Goal: Transaction & Acquisition: Purchase product/service

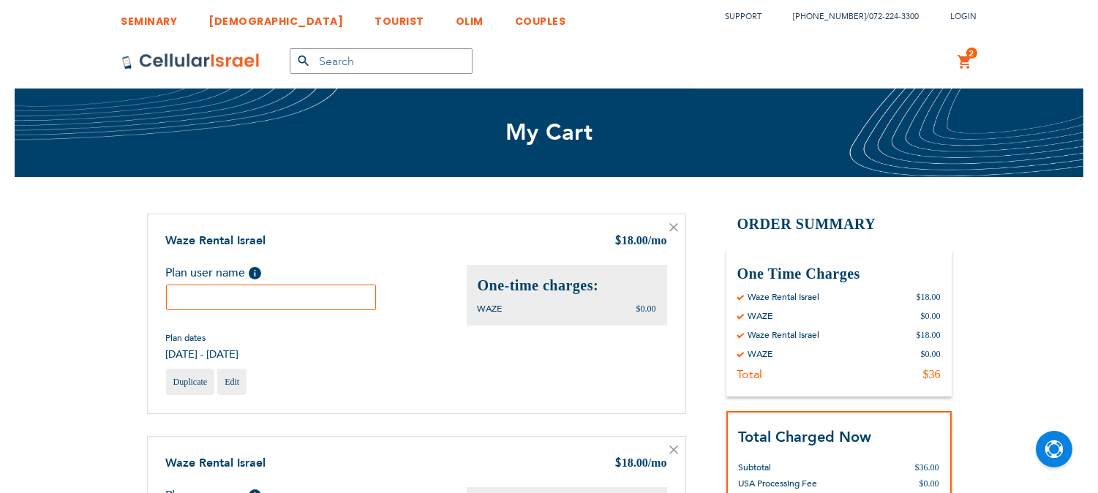
scroll to position [162, 0]
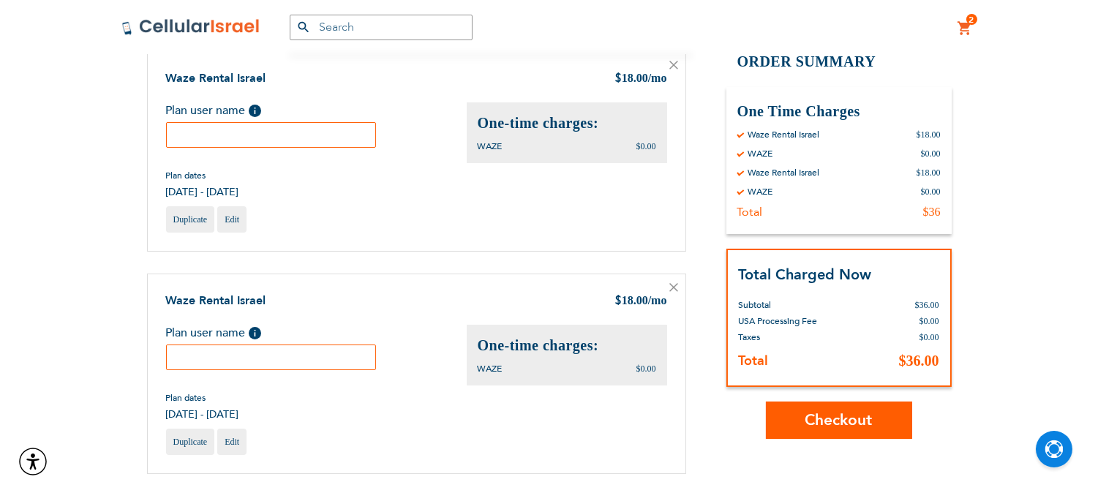
click at [669, 287] on icon at bounding box center [673, 287] width 9 height 9
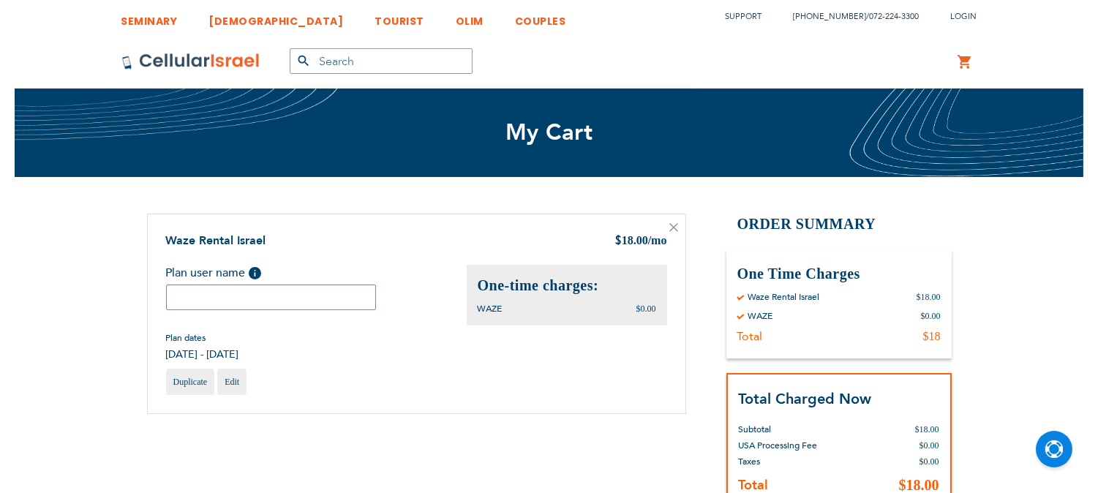
click at [295, 301] on input "text" at bounding box center [271, 297] width 211 height 26
type input "e"
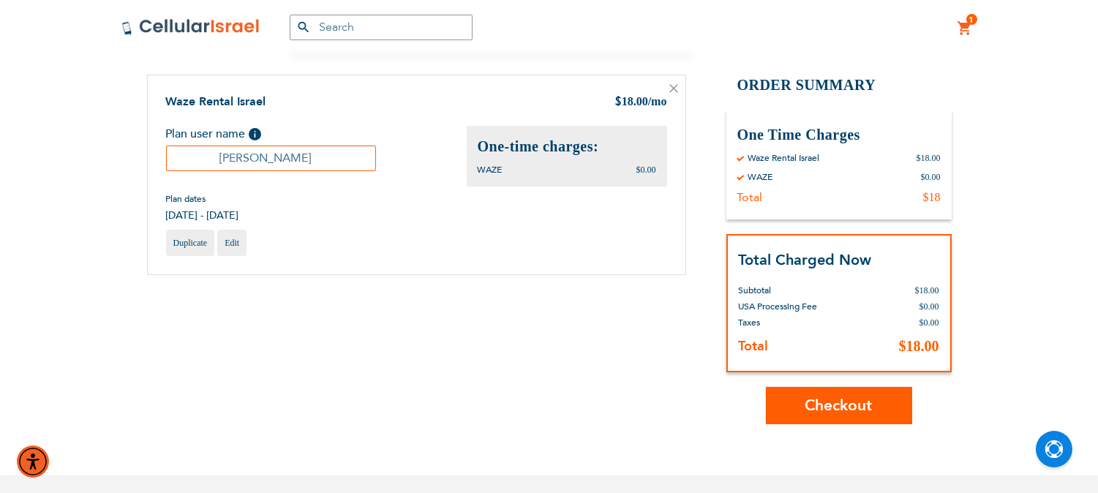
scroll to position [162, 0]
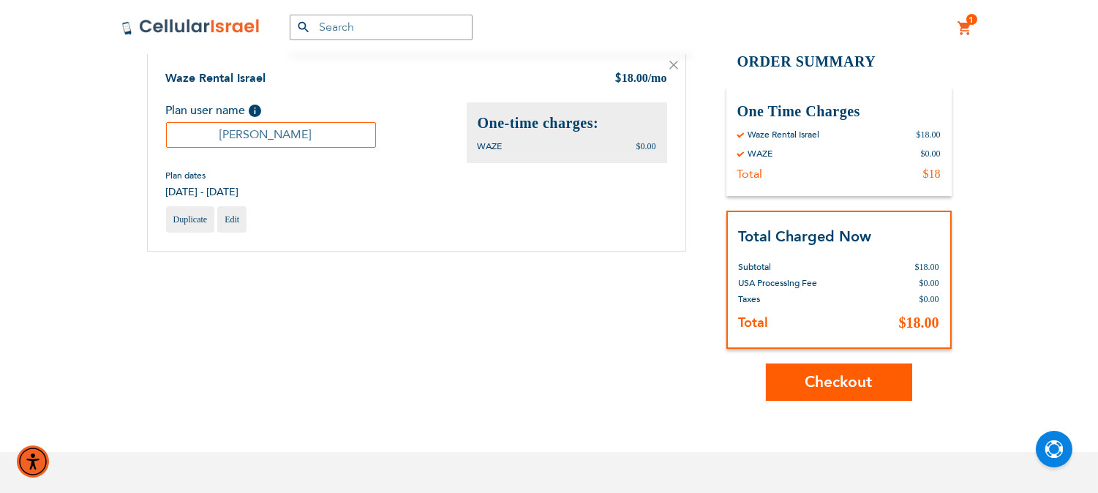
type input "[PERSON_NAME]"
click at [787, 382] on button "Checkout" at bounding box center [839, 381] width 146 height 37
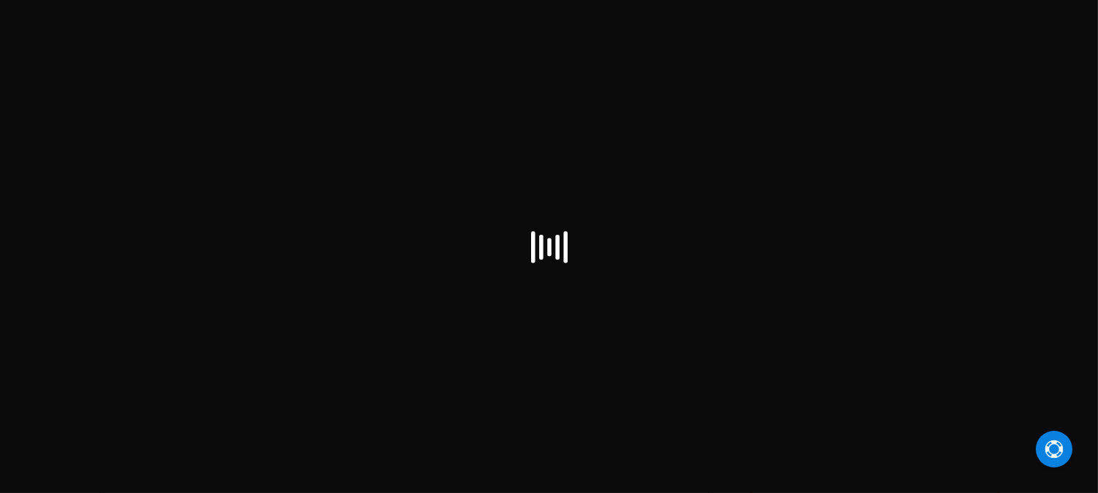
select select "US"
checkbox input "true"
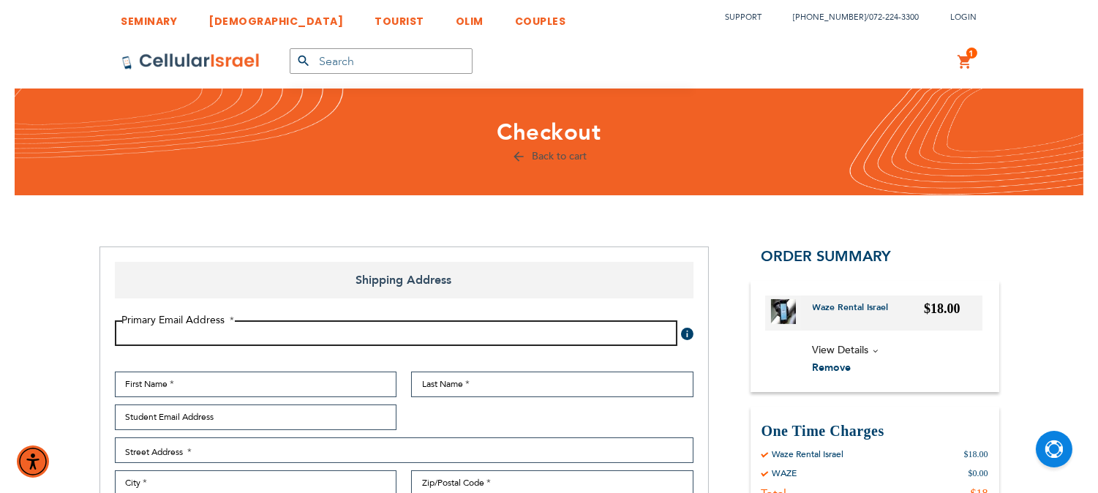
click at [272, 332] on input "Email Address" at bounding box center [396, 333] width 562 height 26
type input "esthermalkaglazer@gmail.com"
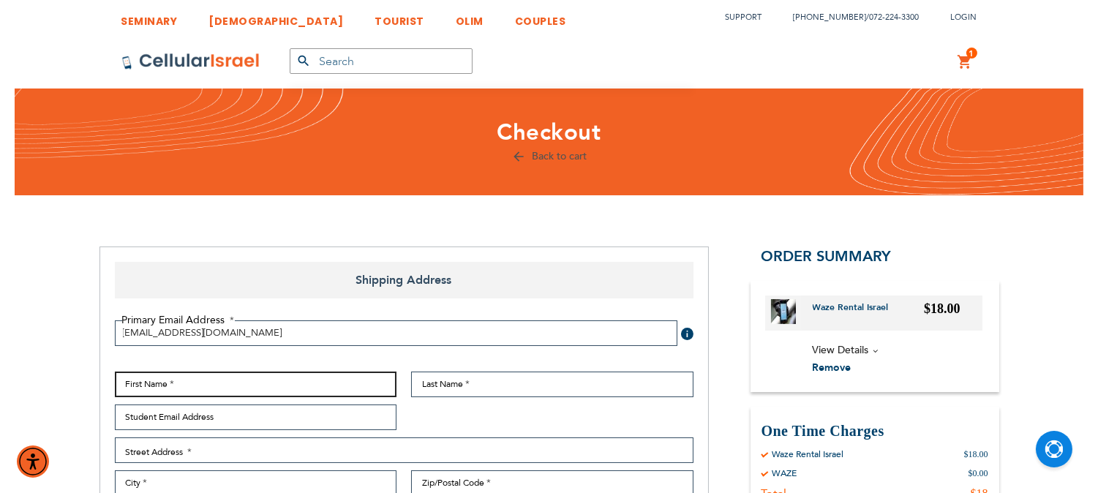
click at [242, 396] on input "First Name" at bounding box center [256, 384] width 282 height 26
type input "[PERSON_NAME]"
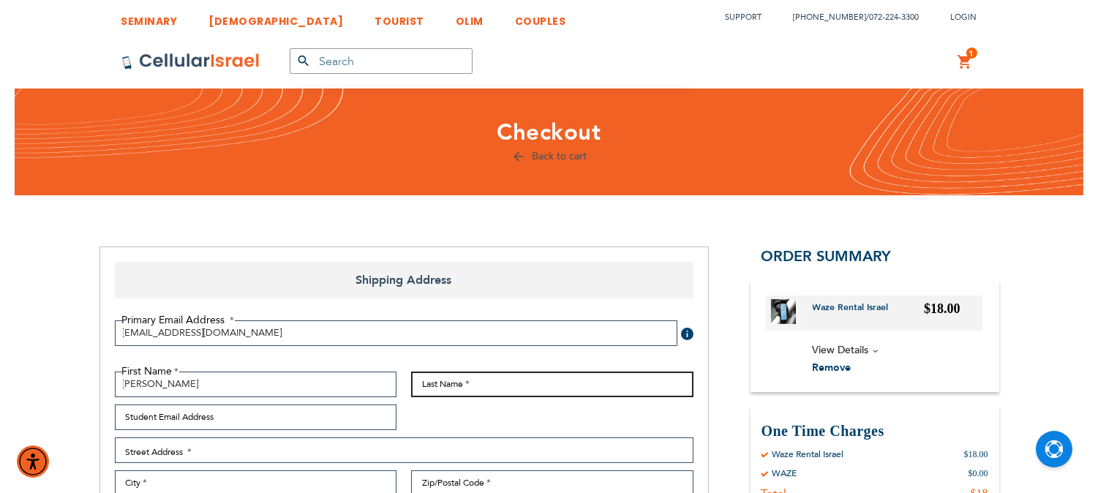
click at [435, 385] on input "Last Name" at bounding box center [552, 384] width 282 height 26
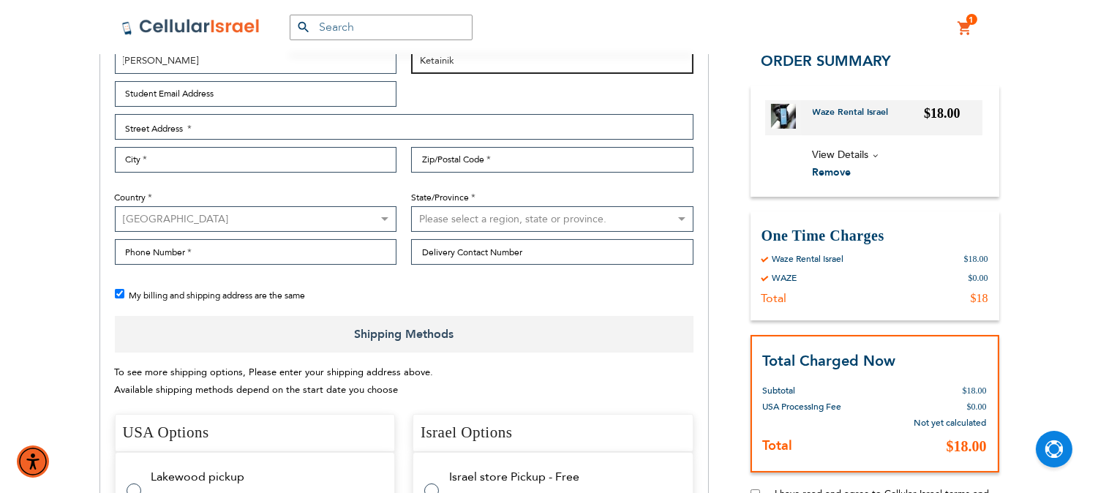
scroll to position [325, 0]
type input "Ketainik"
click at [369, 217] on select "Australia Austria Belgium Brazil Canada Czechia Denmark Finland France Germany …" at bounding box center [256, 218] width 282 height 26
select select "IL"
click at [115, 205] on select "Australia Austria Belgium Brazil Canada Czechia Denmark Finland France Germany …" at bounding box center [256, 218] width 282 height 26
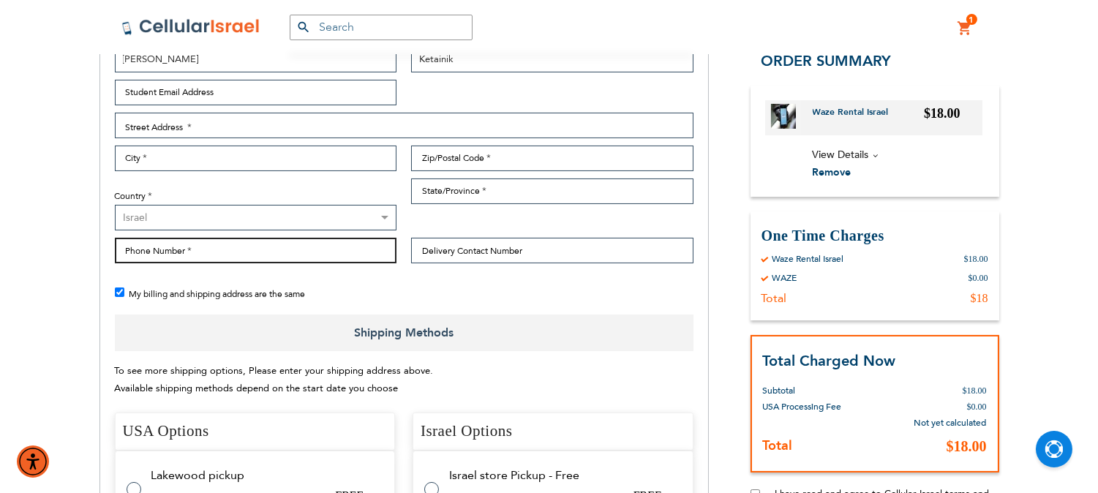
click at [282, 247] on input "Phone Number" at bounding box center [256, 251] width 282 height 26
drag, startPoint x: 237, startPoint y: 238, endPoint x: 105, endPoint y: 244, distance: 131.7
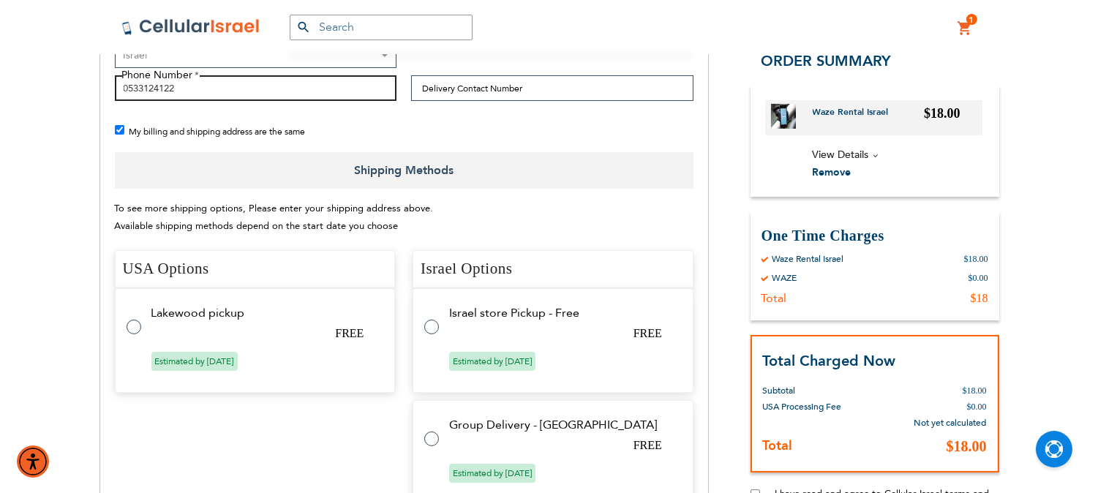
scroll to position [649, 0]
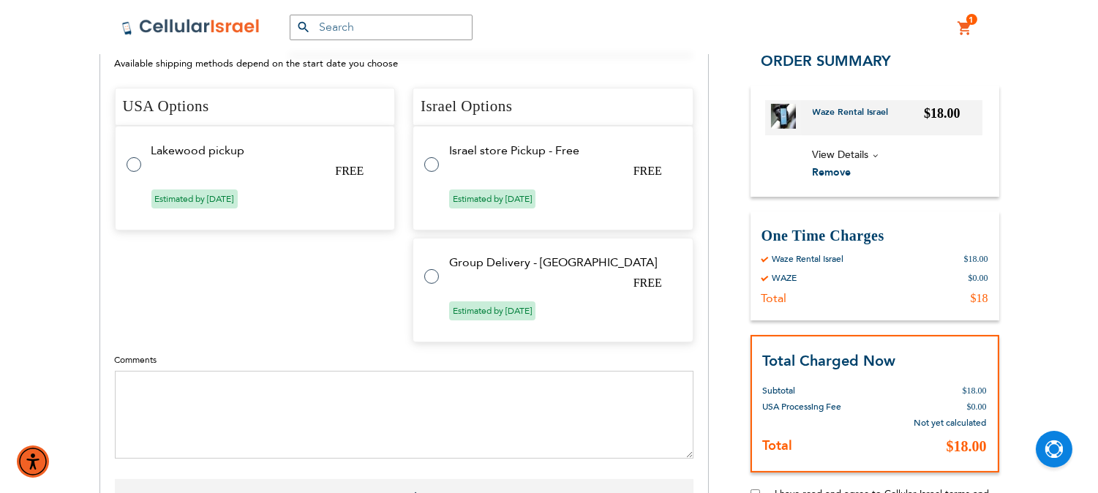
type input "0533124122"
click at [428, 156] on label at bounding box center [438, 156] width 29 height 0
radio input "true"
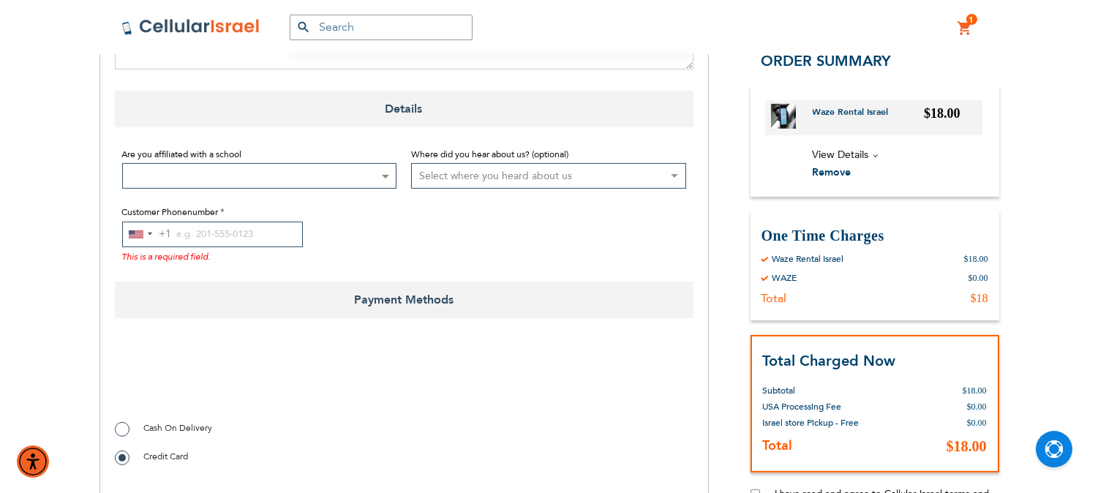
scroll to position [1105, 0]
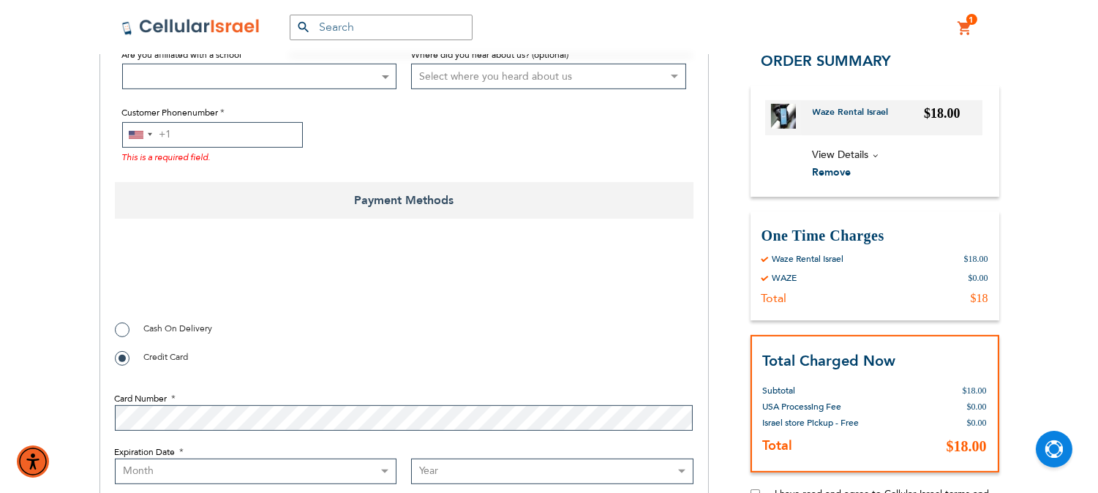
click at [210, 141] on input "Customer Phonenumber" at bounding box center [212, 135] width 181 height 26
paste input "0533124122"
type input "0533124122"
click at [141, 133] on div "United States +1" at bounding box center [136, 135] width 15 height 8
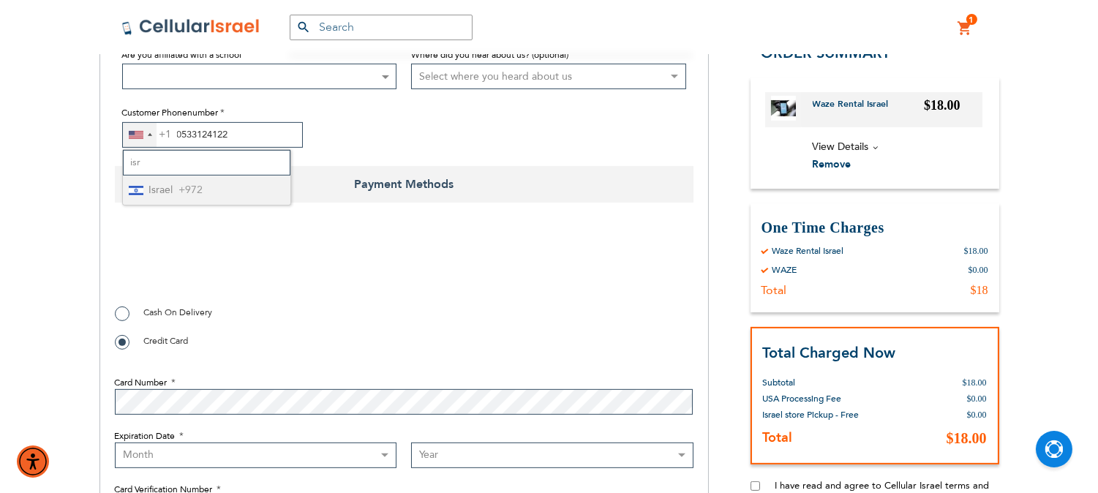
type input "isr"
click at [191, 190] on span "+972" at bounding box center [191, 190] width 24 height 18
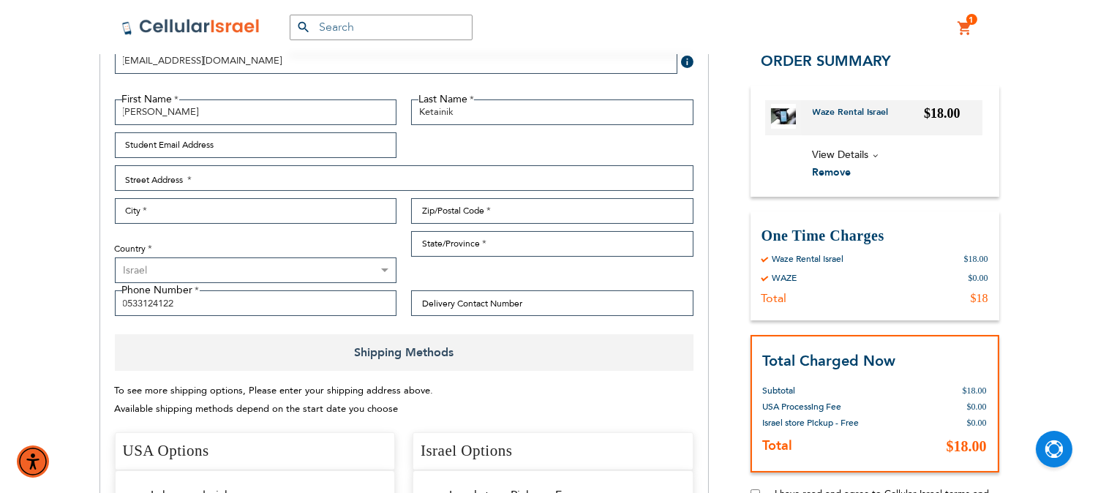
scroll to position [292, 0]
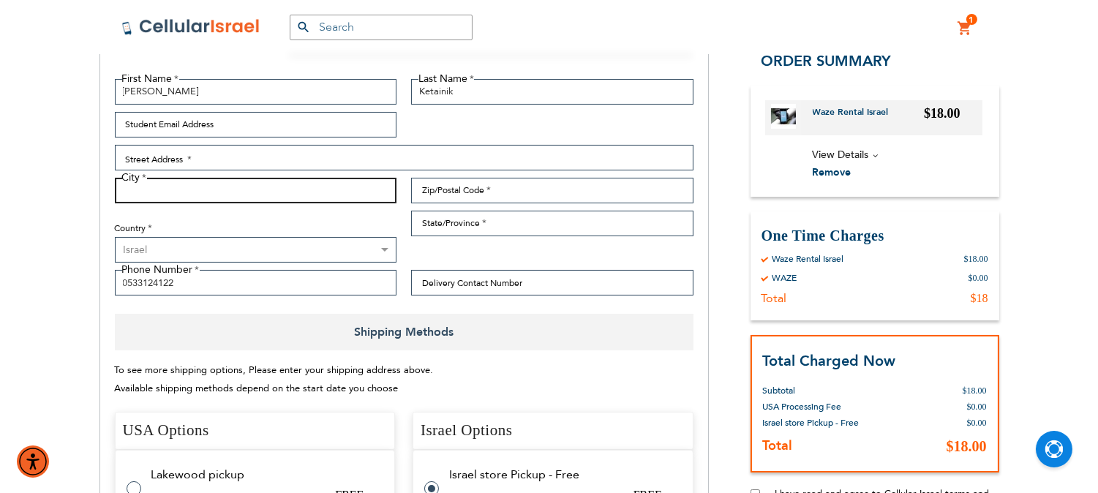
click at [200, 187] on input "City" at bounding box center [256, 191] width 282 height 26
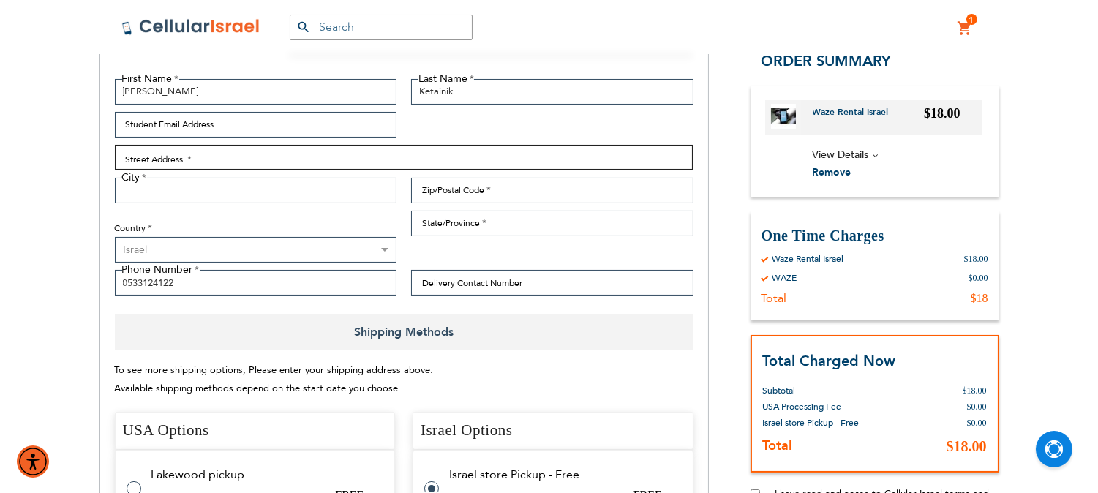
click at [198, 161] on input "Street Address: Line 1" at bounding box center [404, 158] width 578 height 26
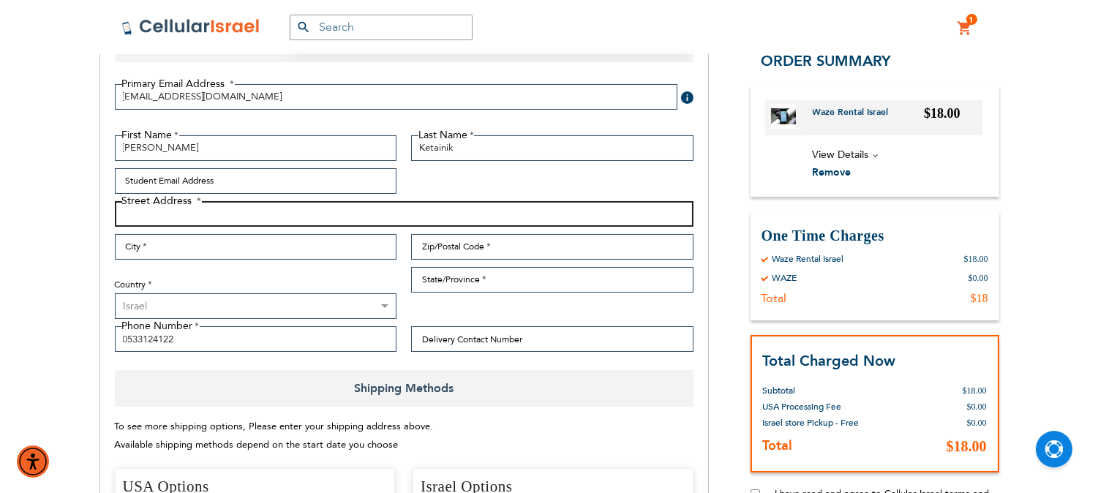
scroll to position [211, 0]
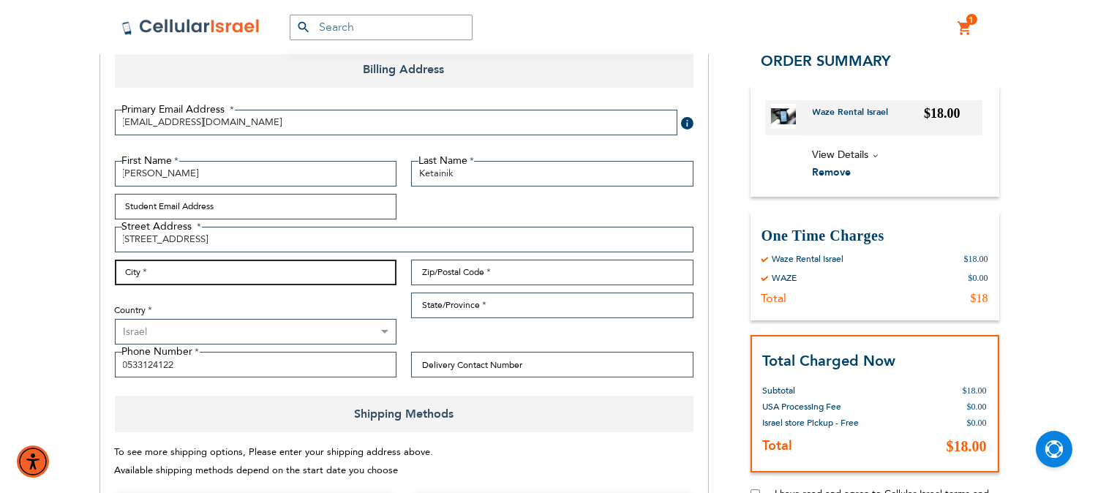
click at [161, 276] on input "City" at bounding box center [256, 273] width 282 height 26
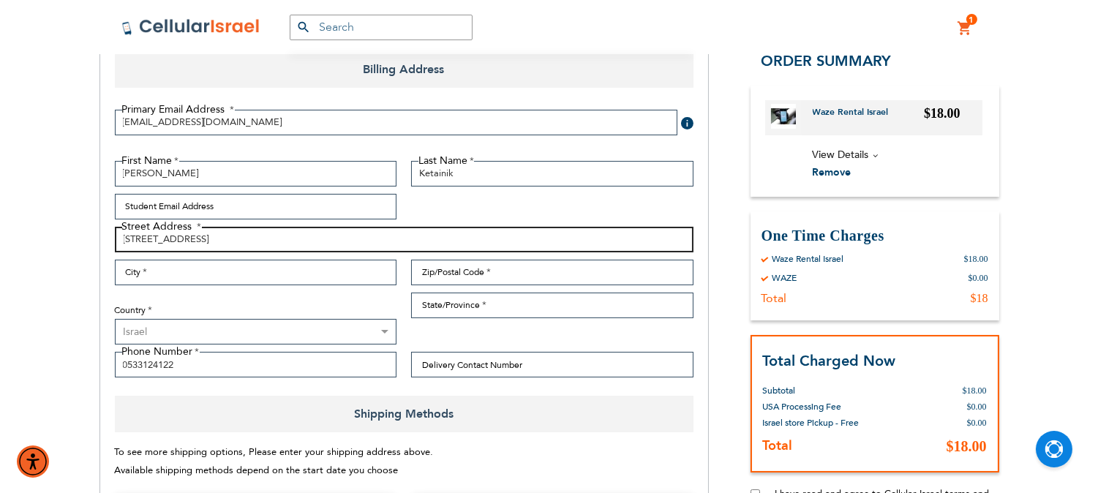
click at [140, 238] on input "147 17 76th Avenue" at bounding box center [404, 240] width 578 height 26
click at [252, 239] on input "147- 17 76th Avenue" at bounding box center [404, 240] width 578 height 26
type input "147- 17 76th Avenue"
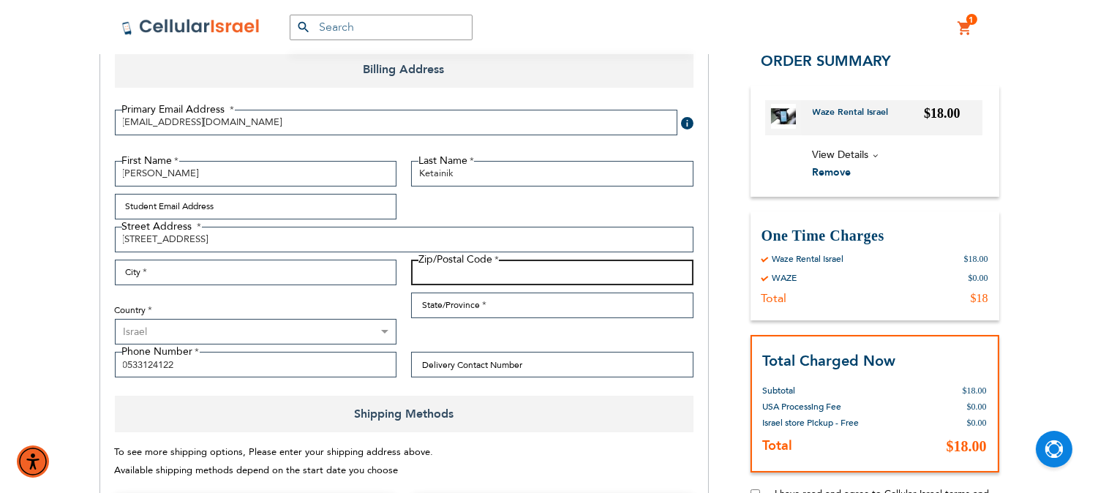
click at [539, 272] on input "Zip/Postal Code" at bounding box center [552, 273] width 282 height 26
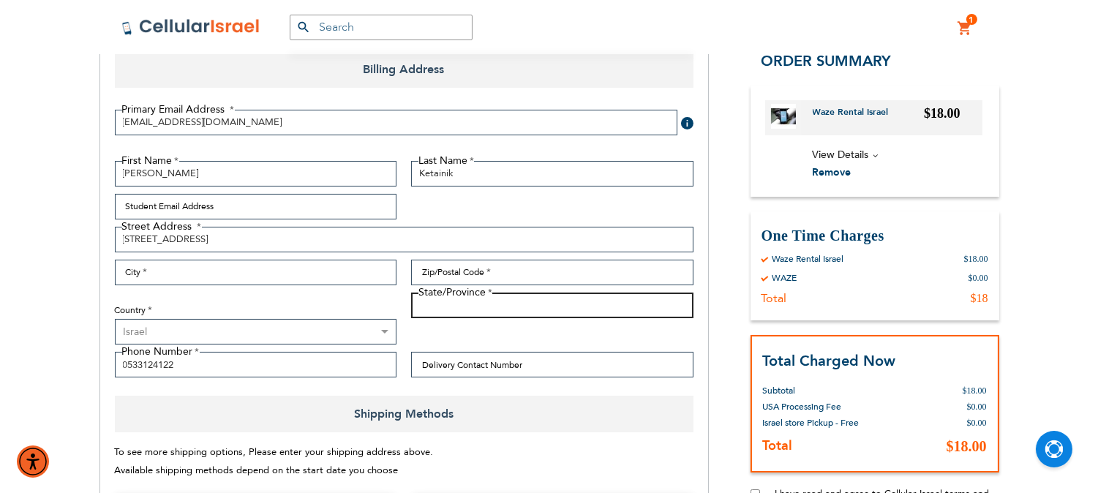
click at [483, 305] on input "State/Province" at bounding box center [552, 305] width 282 height 26
type input "n"
type input "New york"
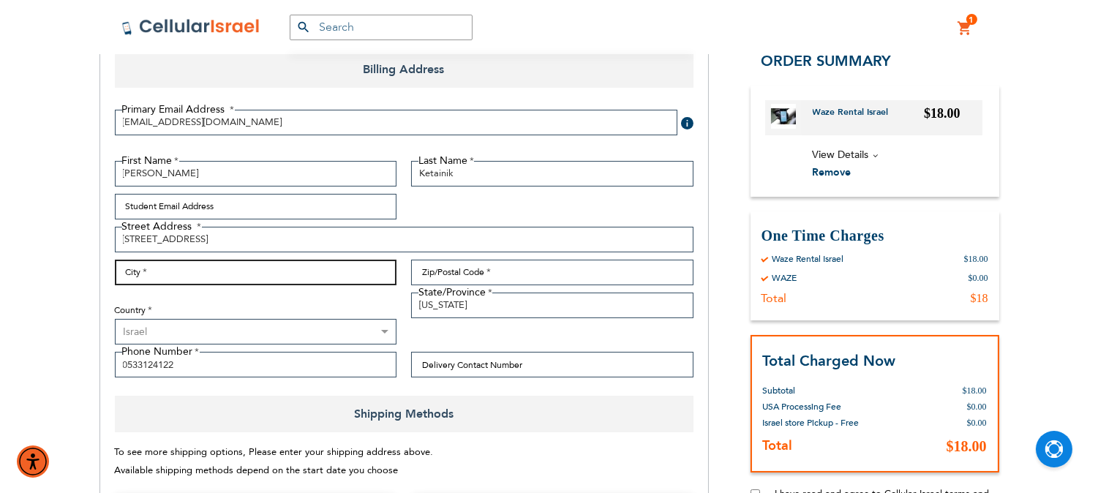
click at [311, 279] on input "City" at bounding box center [256, 273] width 282 height 26
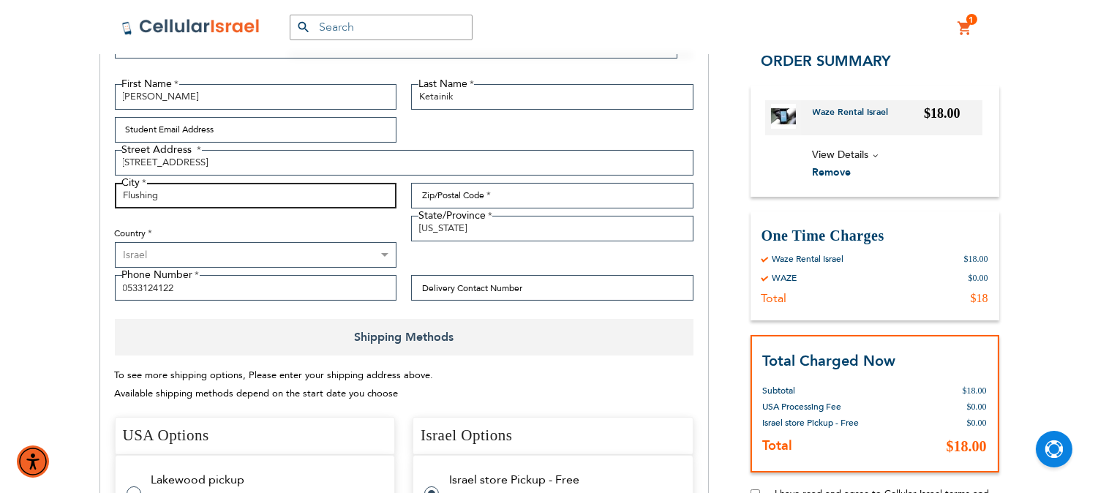
scroll to position [292, 0]
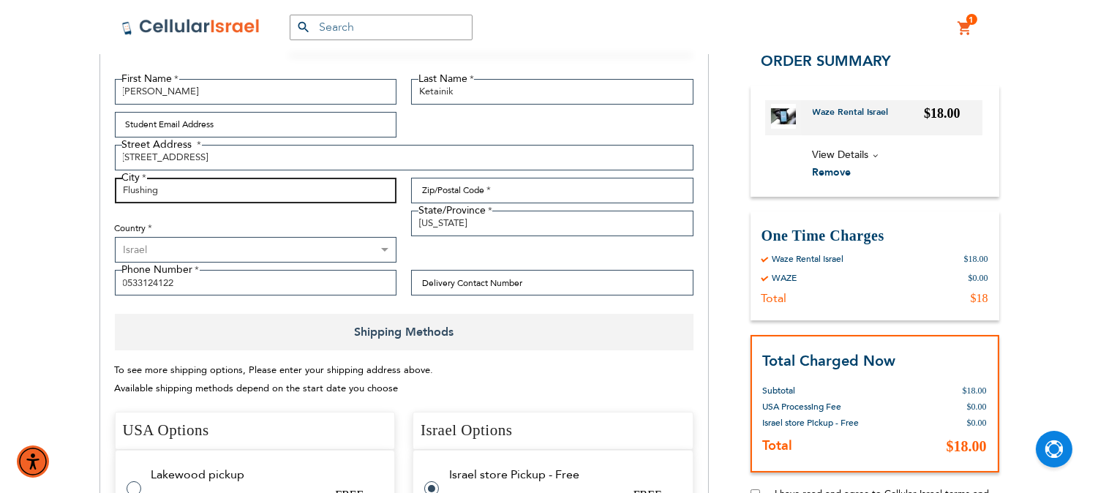
type input "Flushing"
click at [330, 254] on select "Australia Austria Belgium Brazil Canada Czechia Denmark Finland France Germany …" at bounding box center [256, 250] width 282 height 26
select select "US"
click at [115, 237] on select "Australia Austria Belgium Brazil Canada Czechia Denmark Finland France Germany …" at bounding box center [256, 250] width 282 height 26
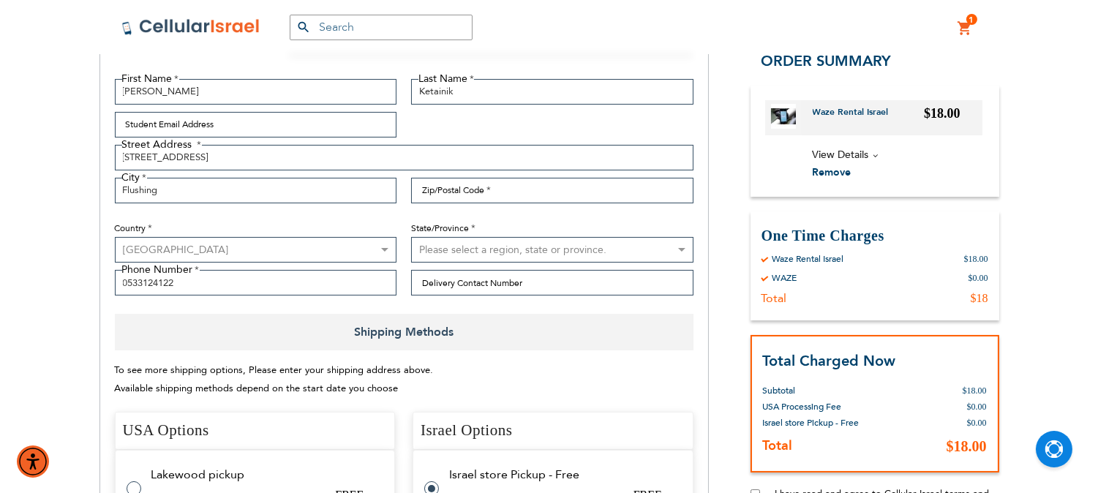
click at [502, 253] on select "Please select a region, state or province. Alabama Alaska American Samoa Arizon…" at bounding box center [552, 250] width 282 height 26
select select "43"
click at [411, 237] on select "Please select a region, state or province. Alabama Alaska American Samoa Arizon…" at bounding box center [552, 250] width 282 height 26
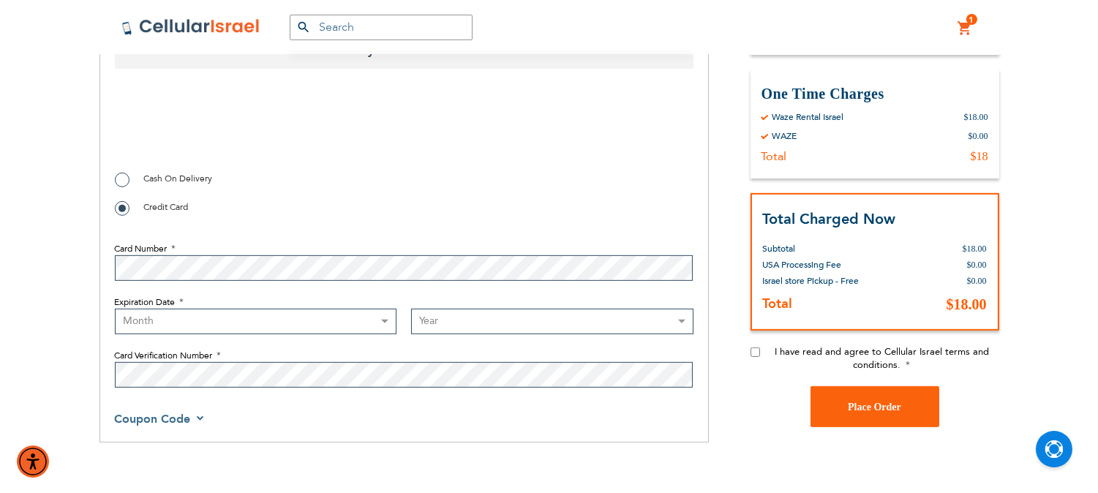
scroll to position [1267, 0]
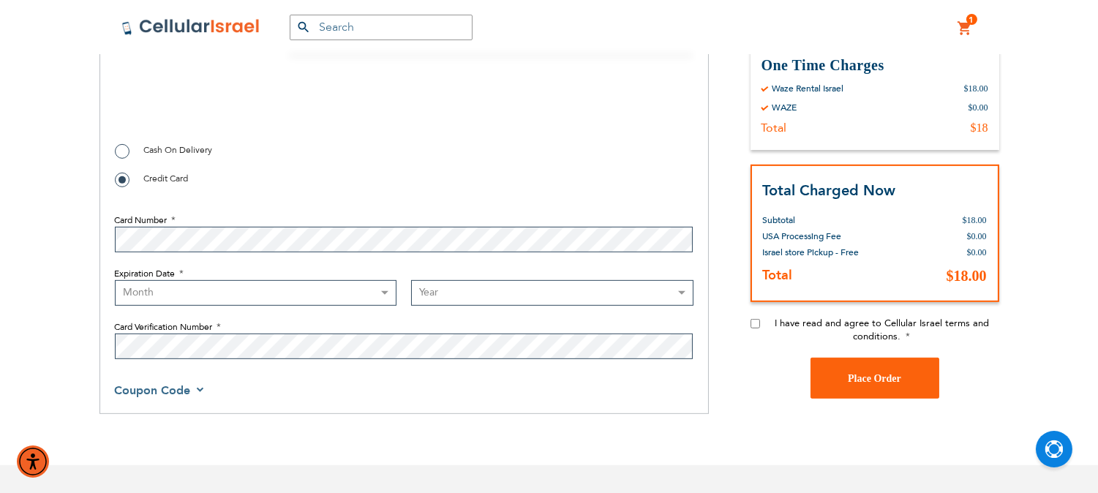
checkbox input "true"
click at [757, 329] on input "I have read and agree to Cellular Israel terms and conditions." at bounding box center [755, 325] width 10 height 10
checkbox input "true"
click at [344, 290] on select "Month 01 - January 02 - February 03 - March 04 - April 05 - May 06 - June 07 - …" at bounding box center [256, 293] width 282 height 26
select select "5"
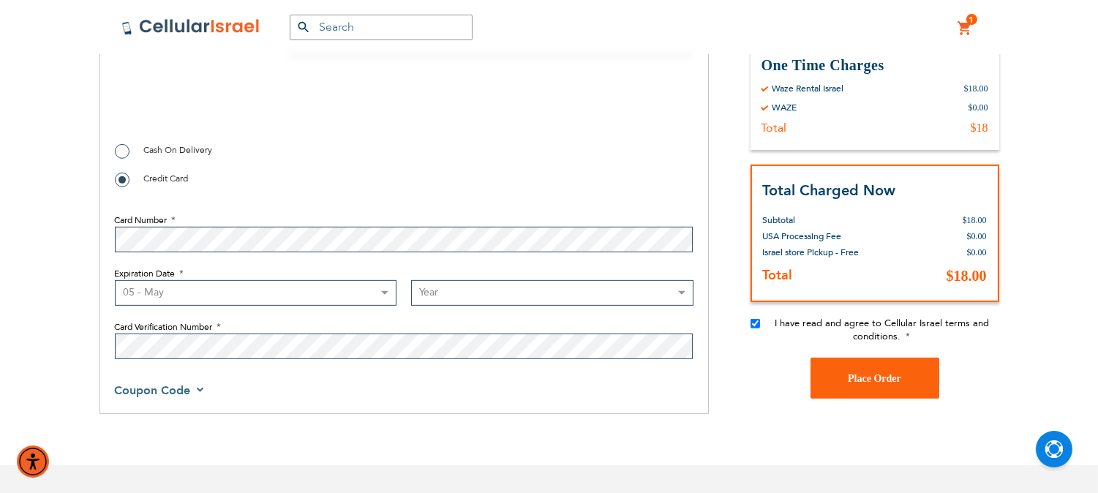
click at [115, 282] on select "Month 01 - January 02 - February 03 - March 04 - April 05 - May 06 - June 07 - …" at bounding box center [256, 293] width 282 height 26
click at [439, 292] on select "Year 2025 2026 2027 2028 2029 2030 2031 2032 2033 2034 2035 2036 2037 2038 2039…" at bounding box center [552, 293] width 282 height 26
select select "2030"
click at [411, 282] on select "Year 2025 2026 2027 2028 2029 2030 2031 2032 2033 2034 2035 2036 2037 2038 2039…" at bounding box center [552, 293] width 282 height 26
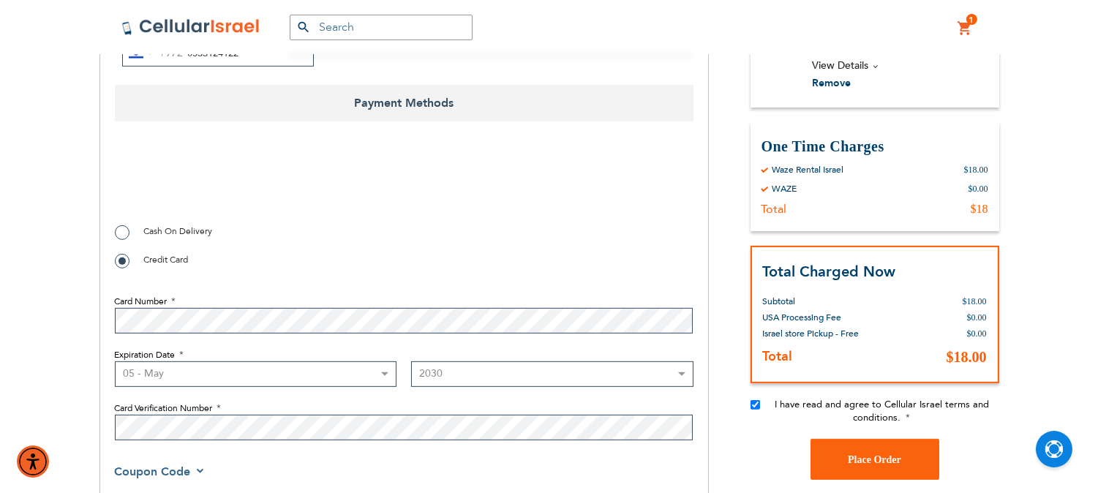
checkbox input "false"
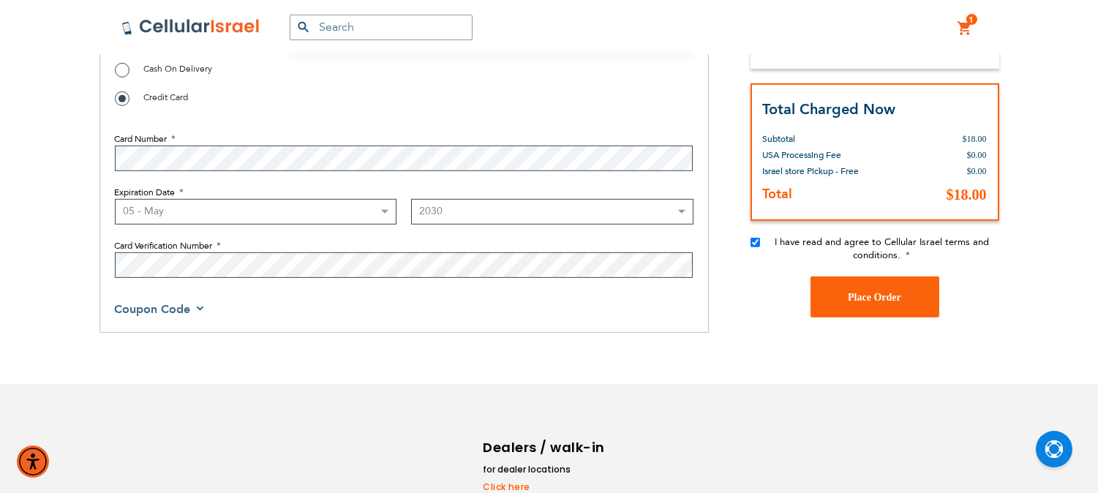
click at [883, 297] on span "Place Order" at bounding box center [873, 297] width 53 height 11
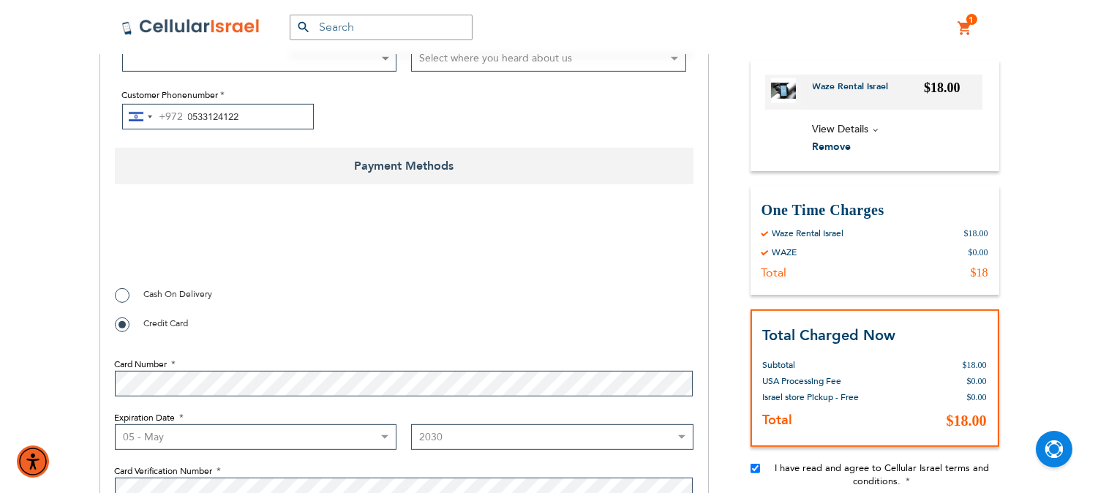
scroll to position [1198, 0]
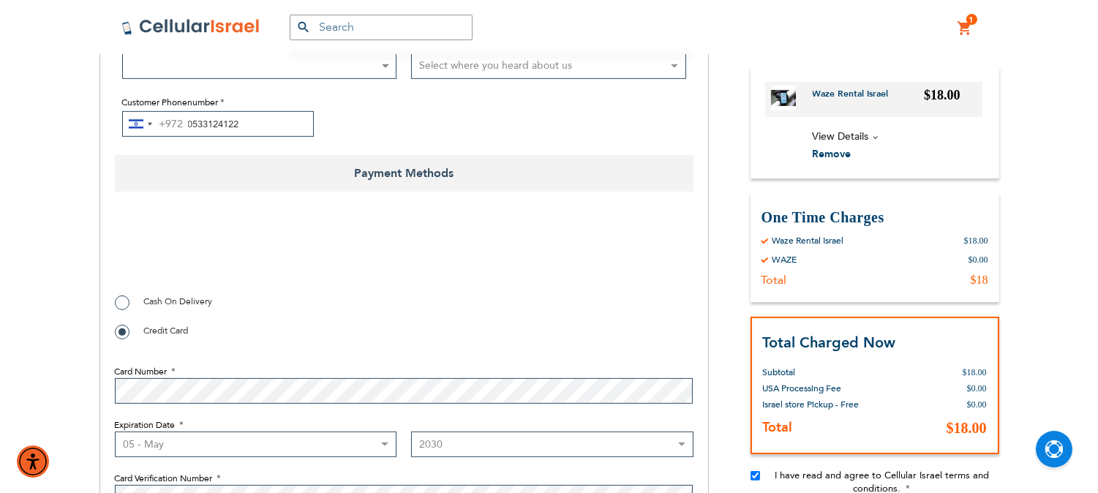
type input "1234"
checkbox input "true"
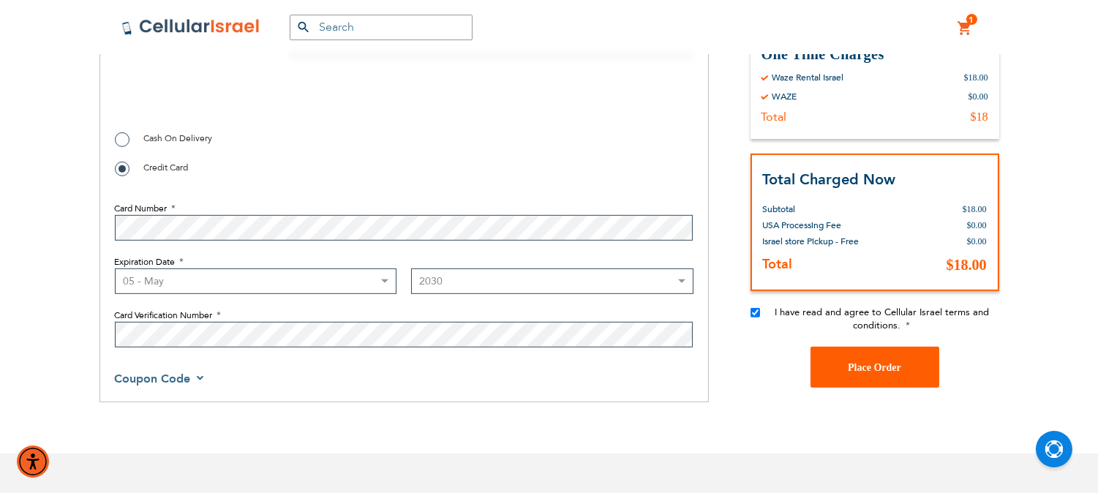
click at [891, 373] on span "Place Order" at bounding box center [873, 367] width 53 height 11
